Goal: Task Accomplishment & Management: Manage account settings

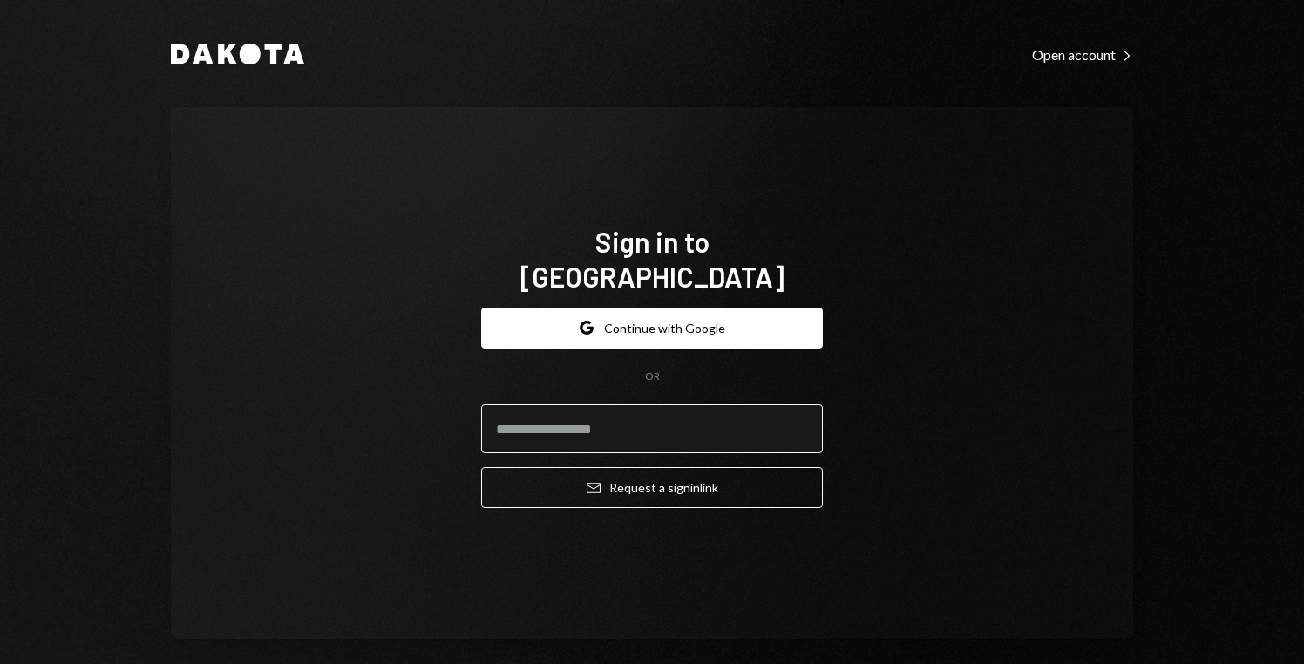
click at [550, 413] on input "email" at bounding box center [652, 429] width 342 height 49
type input "**********"
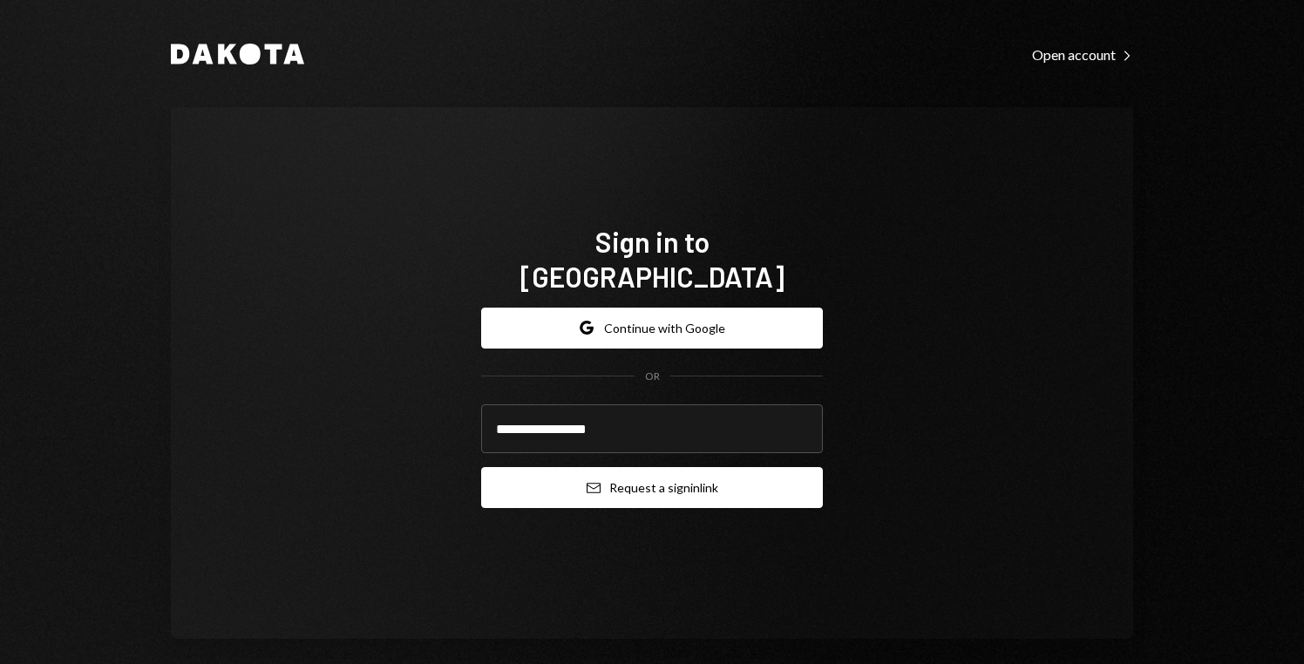
click at [616, 471] on button "Email Request a sign in link" at bounding box center [652, 487] width 342 height 41
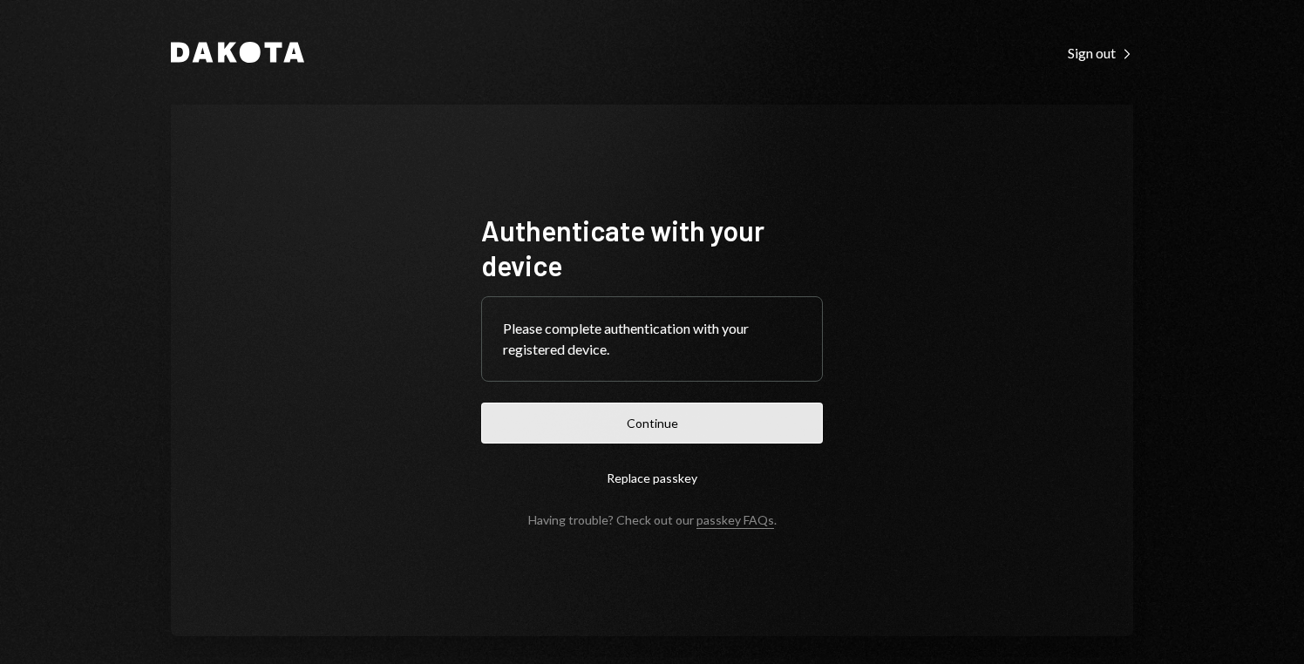
click at [663, 423] on button "Continue" at bounding box center [652, 423] width 342 height 41
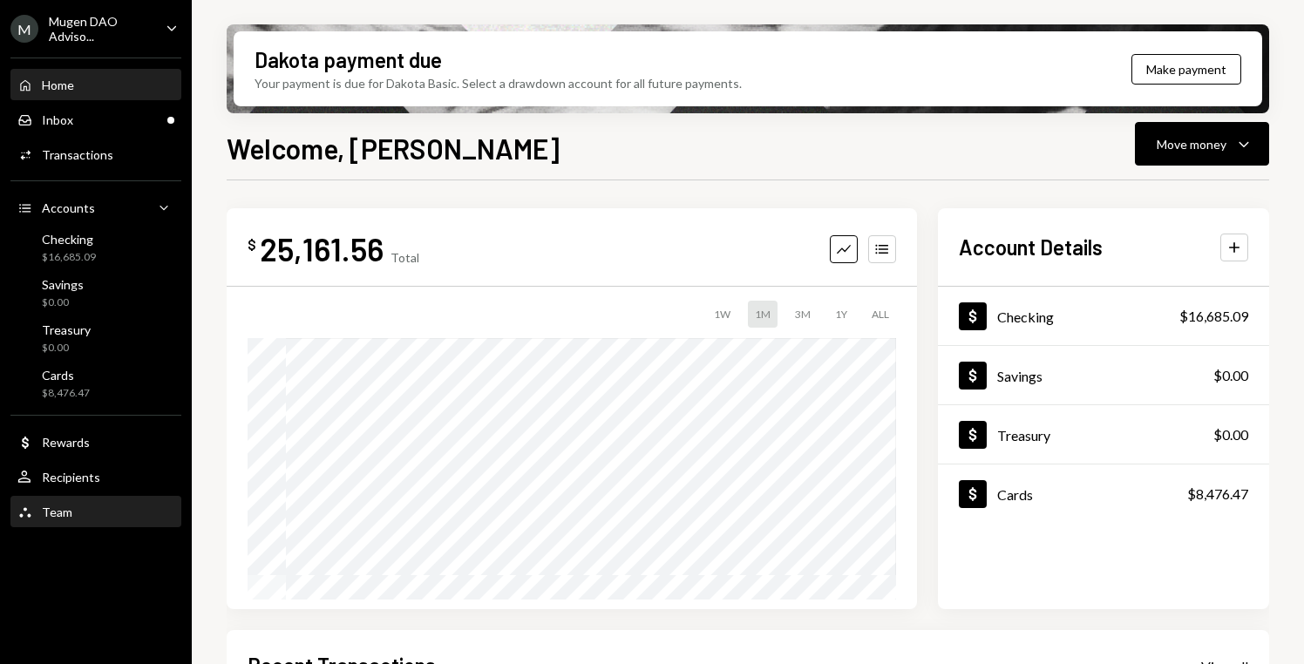
click at [69, 511] on div "Team" at bounding box center [57, 512] width 31 height 15
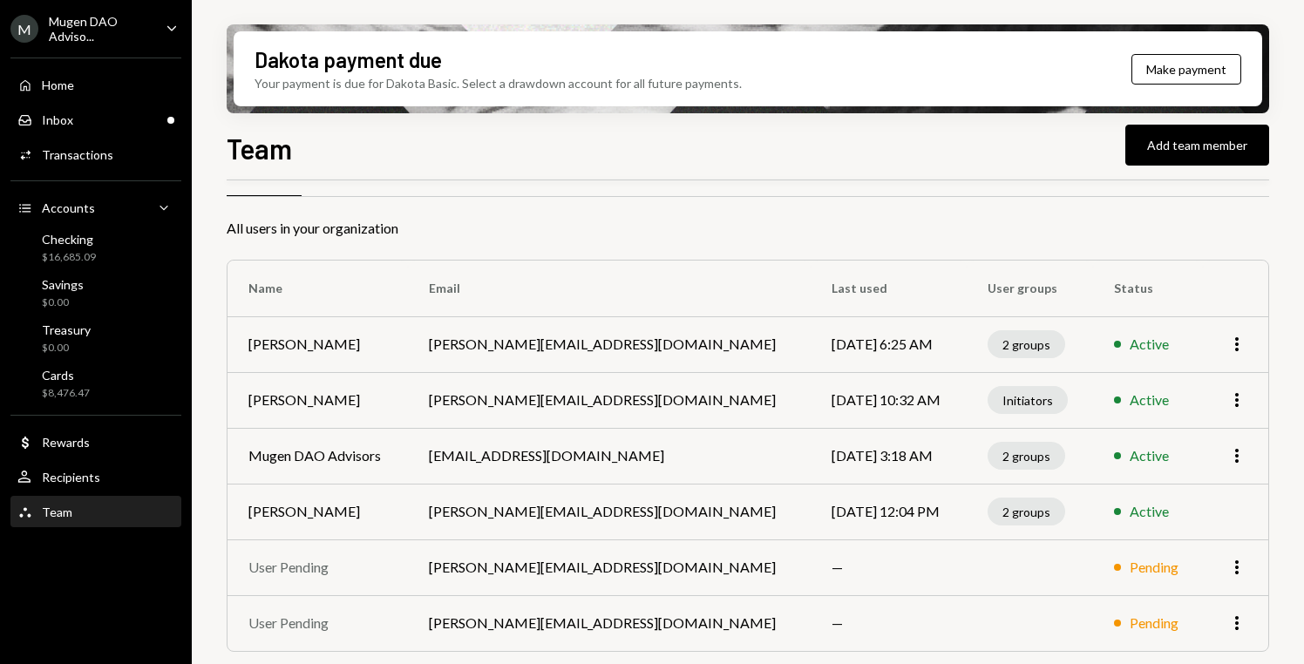
scroll to position [47, 0]
click at [1235, 344] on icon "More" at bounding box center [1237, 341] width 21 height 21
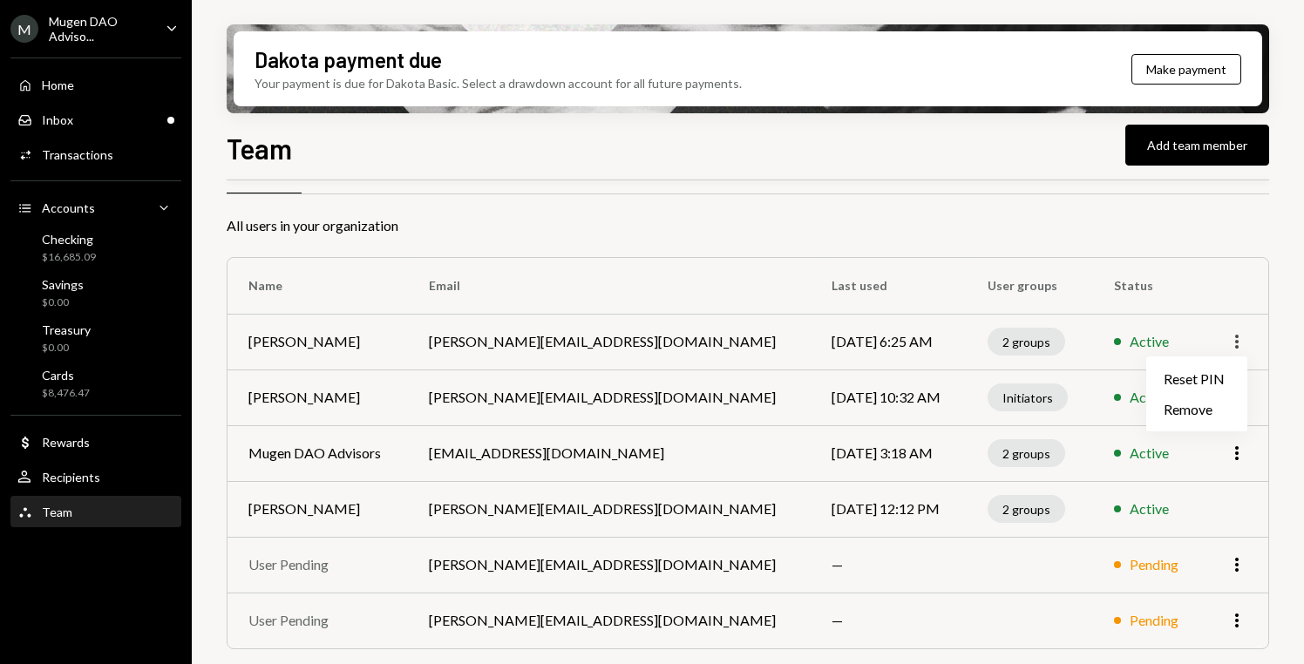
click at [1237, 344] on icon "More" at bounding box center [1237, 341] width 21 height 21
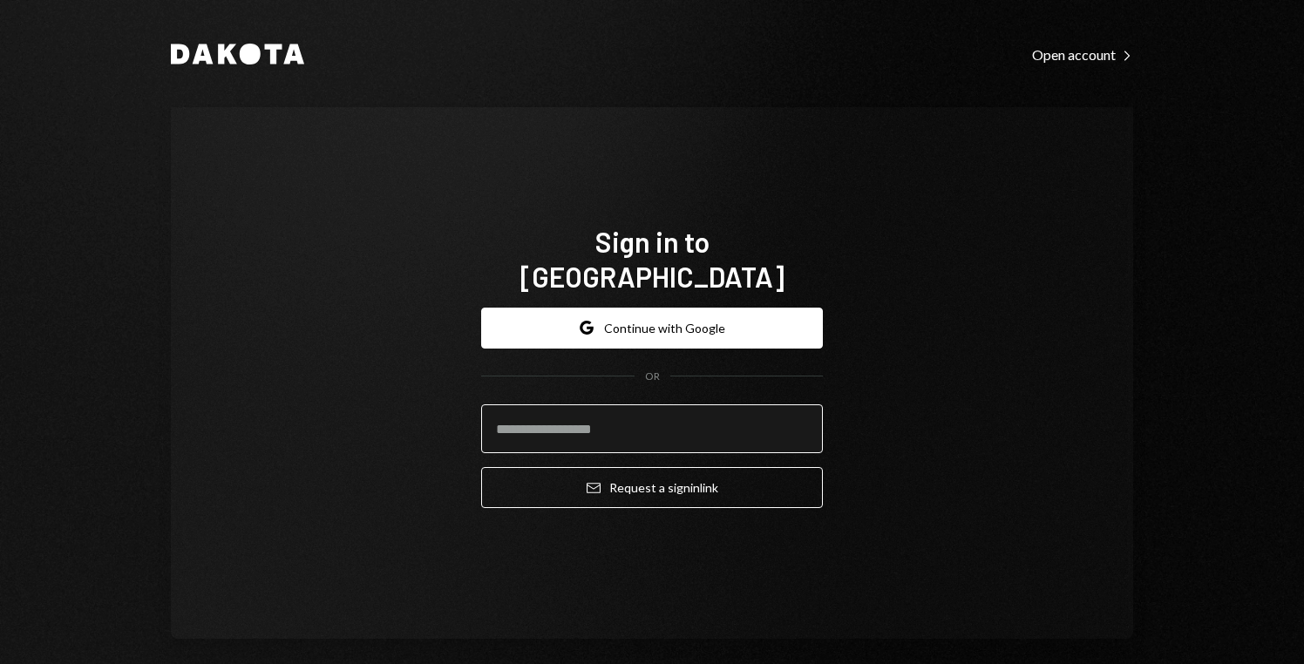
click at [661, 417] on input "email" at bounding box center [652, 429] width 342 height 49
type input "**********"
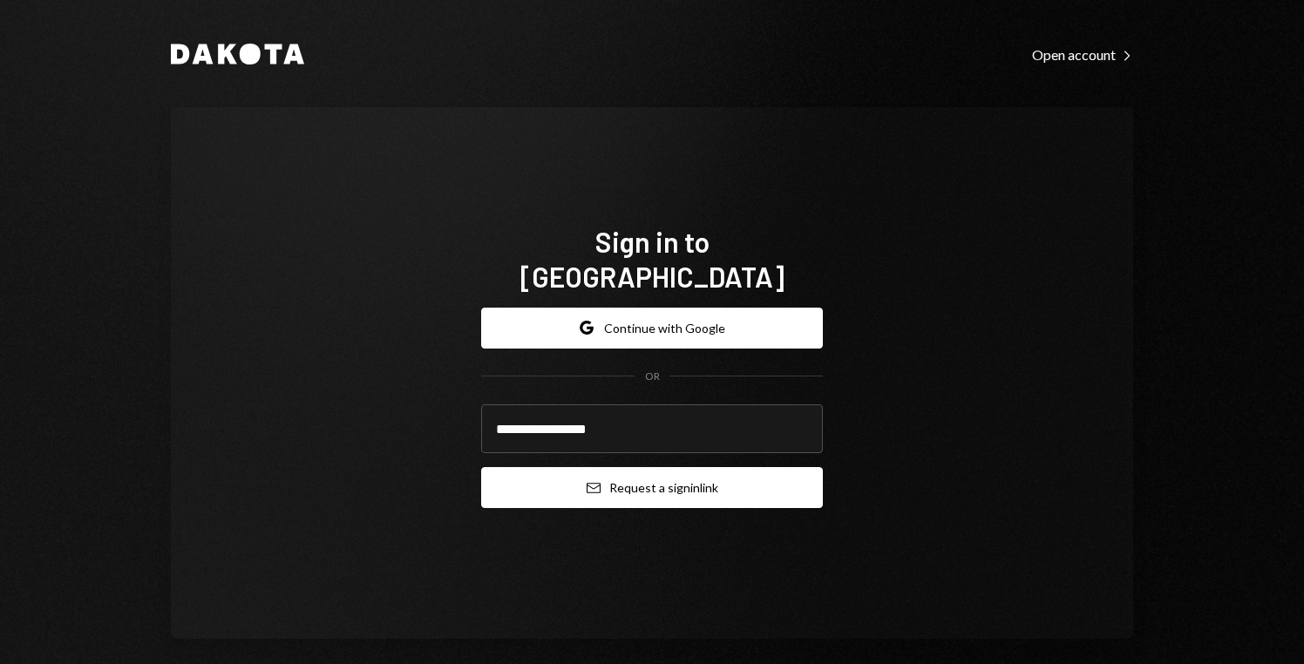
click at [658, 478] on button "Email Request a sign in link" at bounding box center [652, 487] width 342 height 41
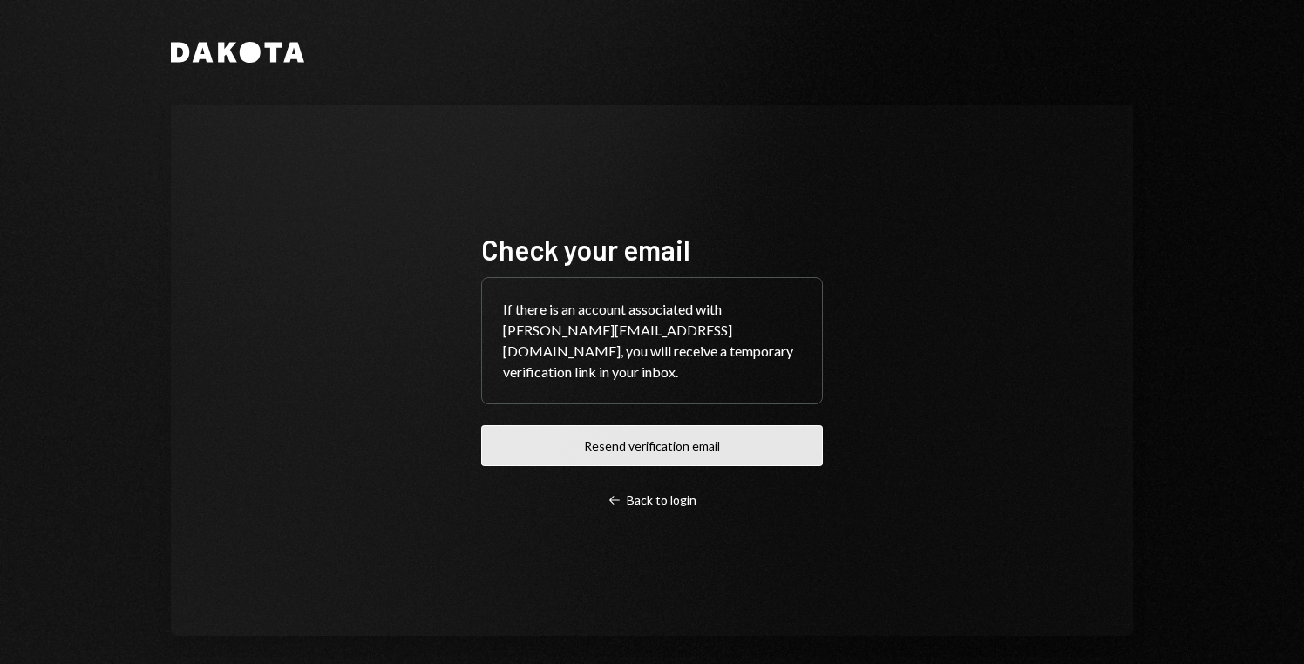
click at [671, 431] on button "Resend verification email" at bounding box center [652, 445] width 342 height 41
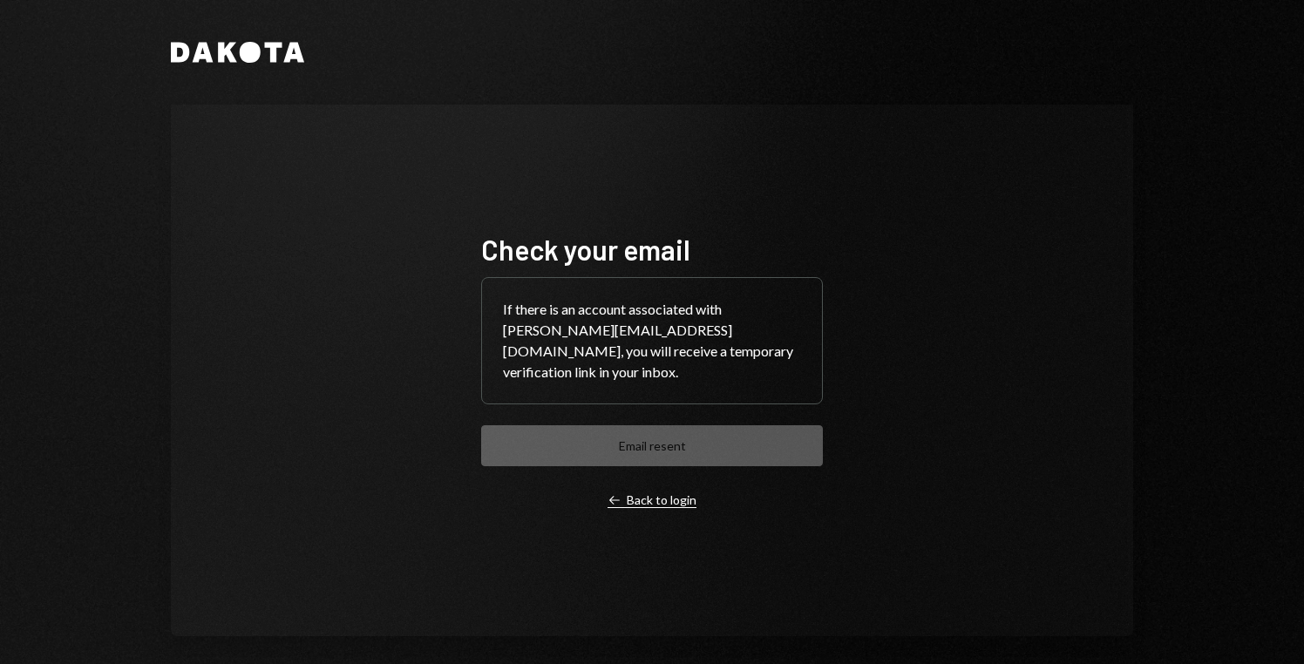
click at [652, 493] on div "Left Arrow Back to login" at bounding box center [652, 501] width 89 height 16
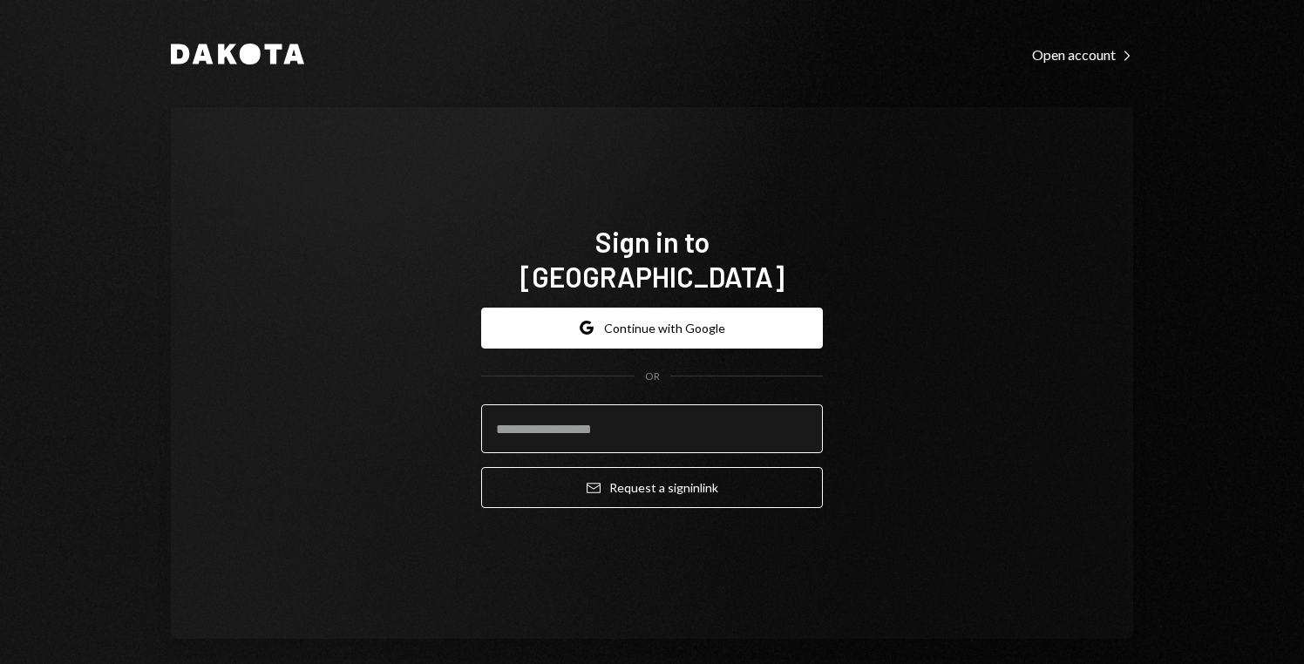
click at [672, 405] on input "email" at bounding box center [652, 429] width 342 height 49
type input "**********"
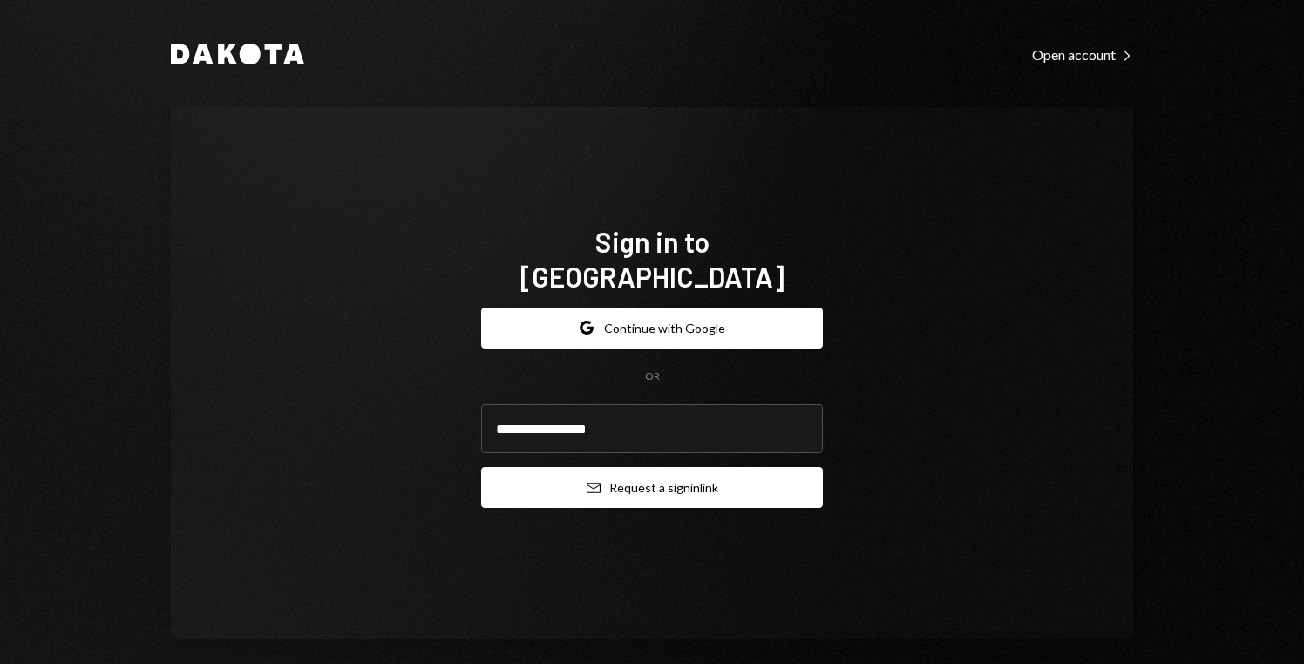
click at [659, 467] on button "Email Request a sign in link" at bounding box center [652, 487] width 342 height 41
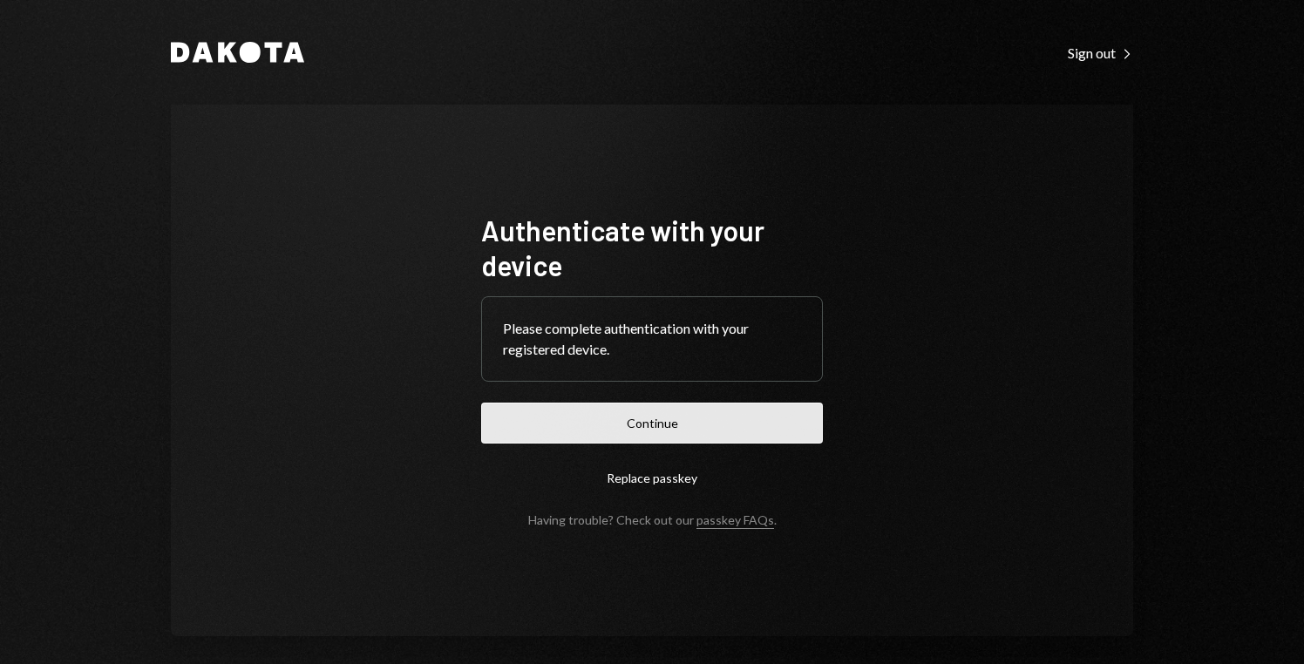
click at [742, 418] on button "Continue" at bounding box center [652, 423] width 342 height 41
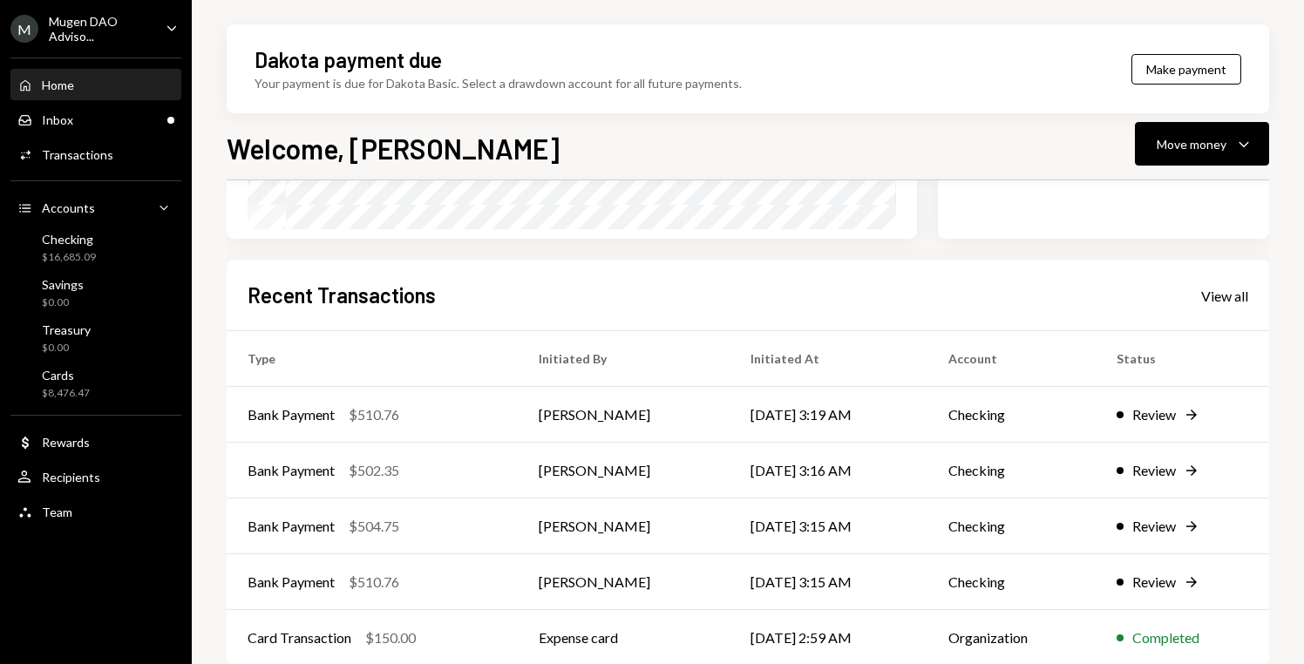
scroll to position [386, 0]
